Goal: Task Accomplishment & Management: Manage account settings

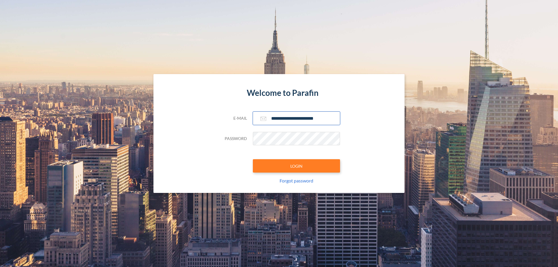
type input "**********"
click at [296, 166] on button "LOGIN" at bounding box center [296, 165] width 87 height 13
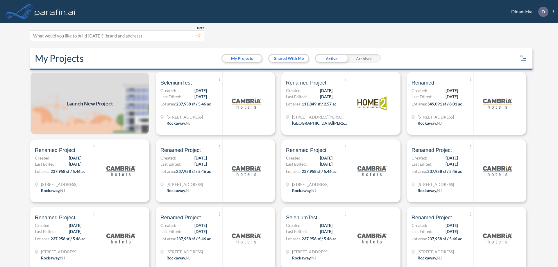
scroll to position [1, 0]
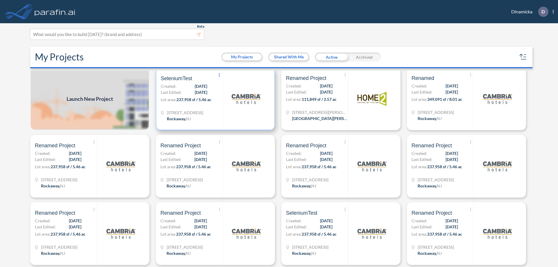
click at [219, 75] on icon at bounding box center [219, 74] width 1 height 3
